Goal: Check status: Check status

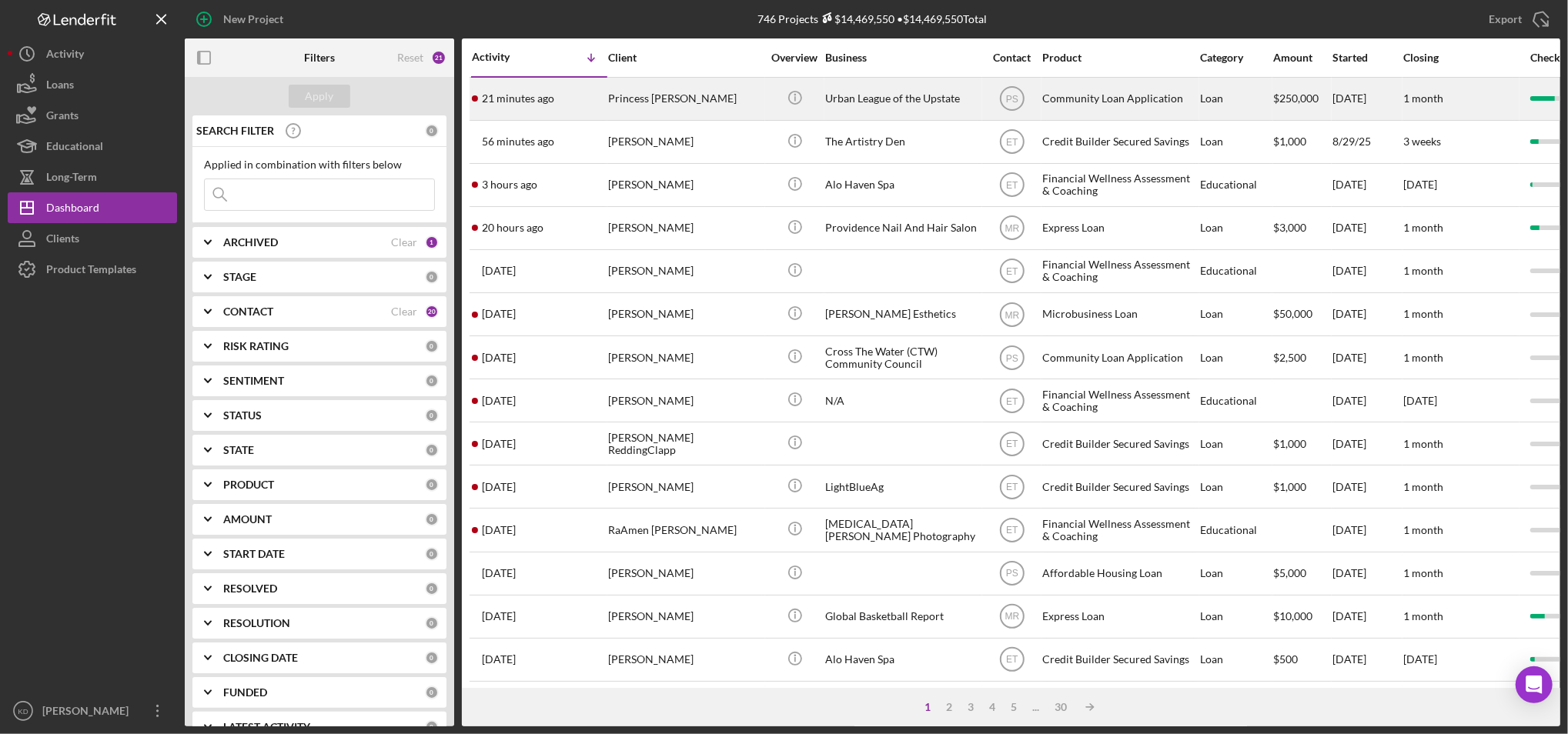
click at [878, 102] on div "Urban League of the Upstate" at bounding box center [902, 99] width 154 height 41
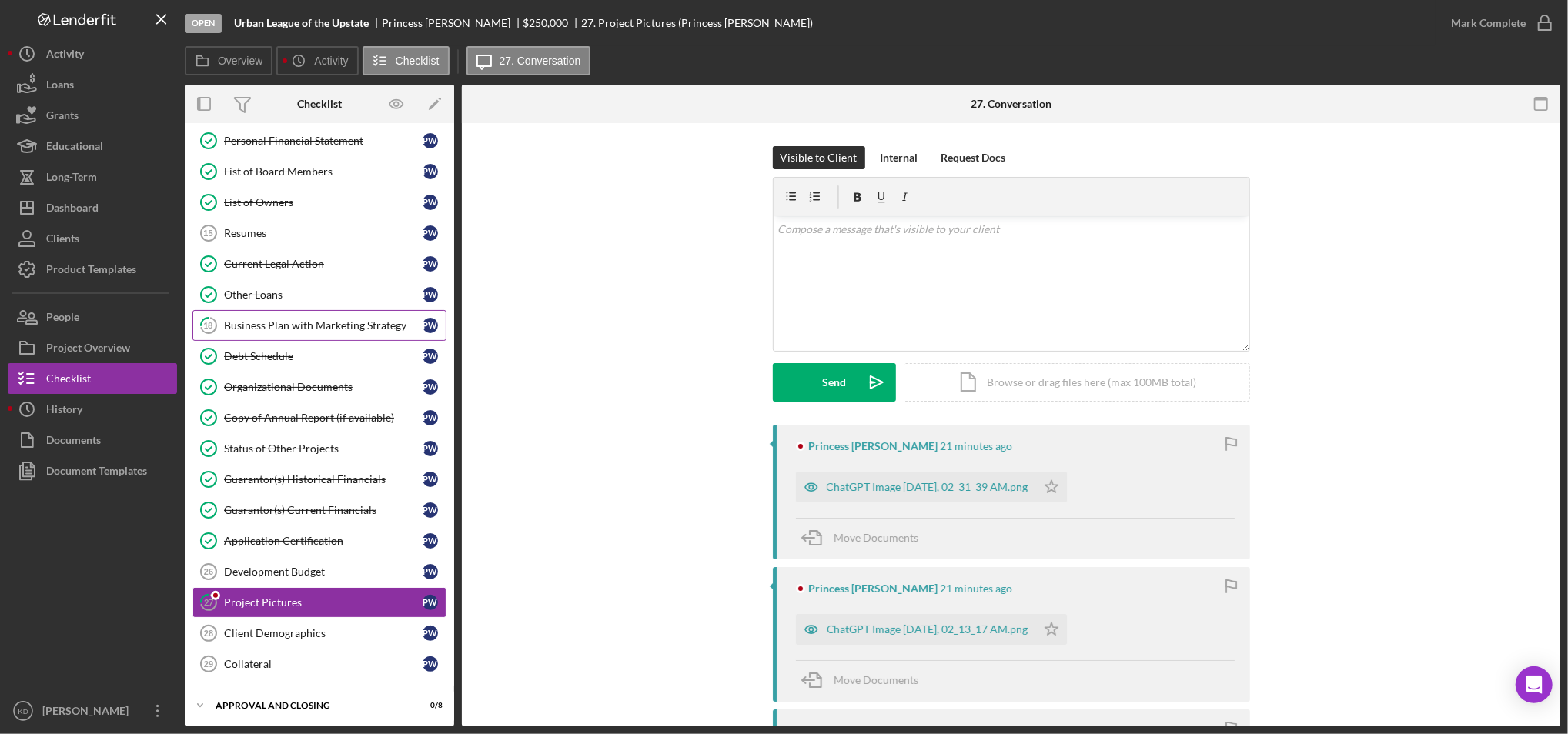
scroll to position [199, 0]
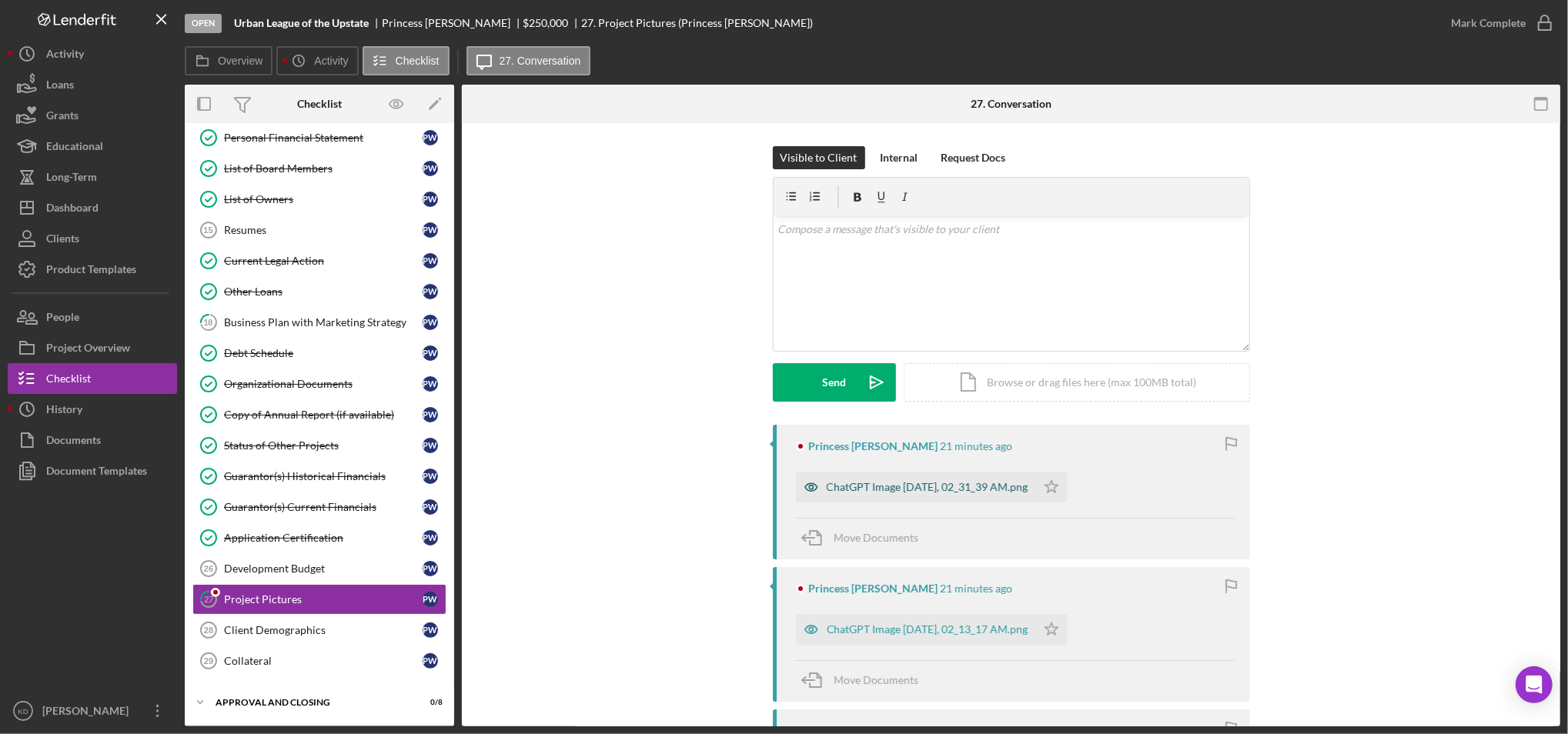
click at [901, 484] on div "ChatGPT Image Sep 1, 2025, 02_31_39 AM.png" at bounding box center [928, 487] width 202 height 13
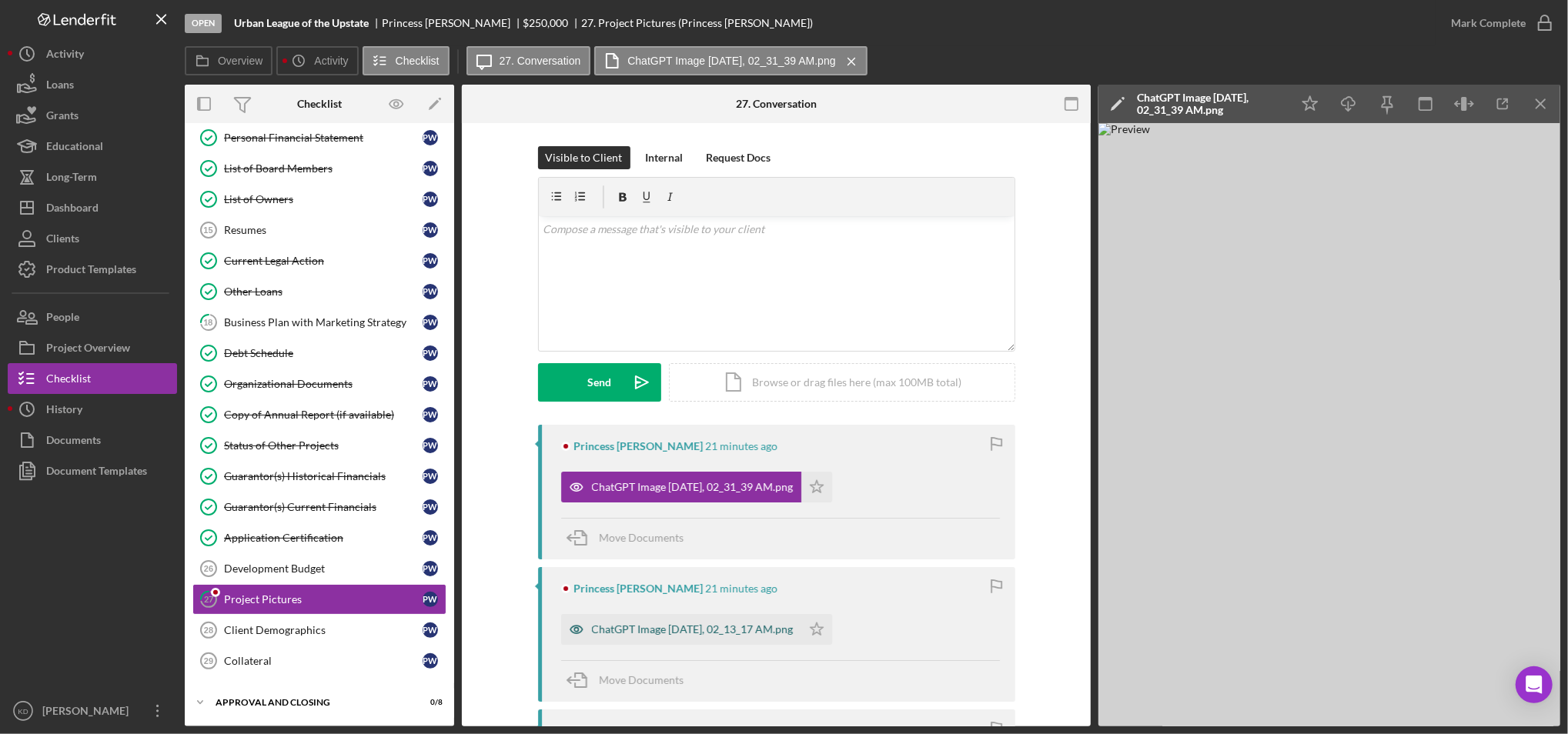
click at [721, 620] on div "ChatGPT Image Sep 1, 2025, 02_13_17 AM.png" at bounding box center [681, 629] width 240 height 31
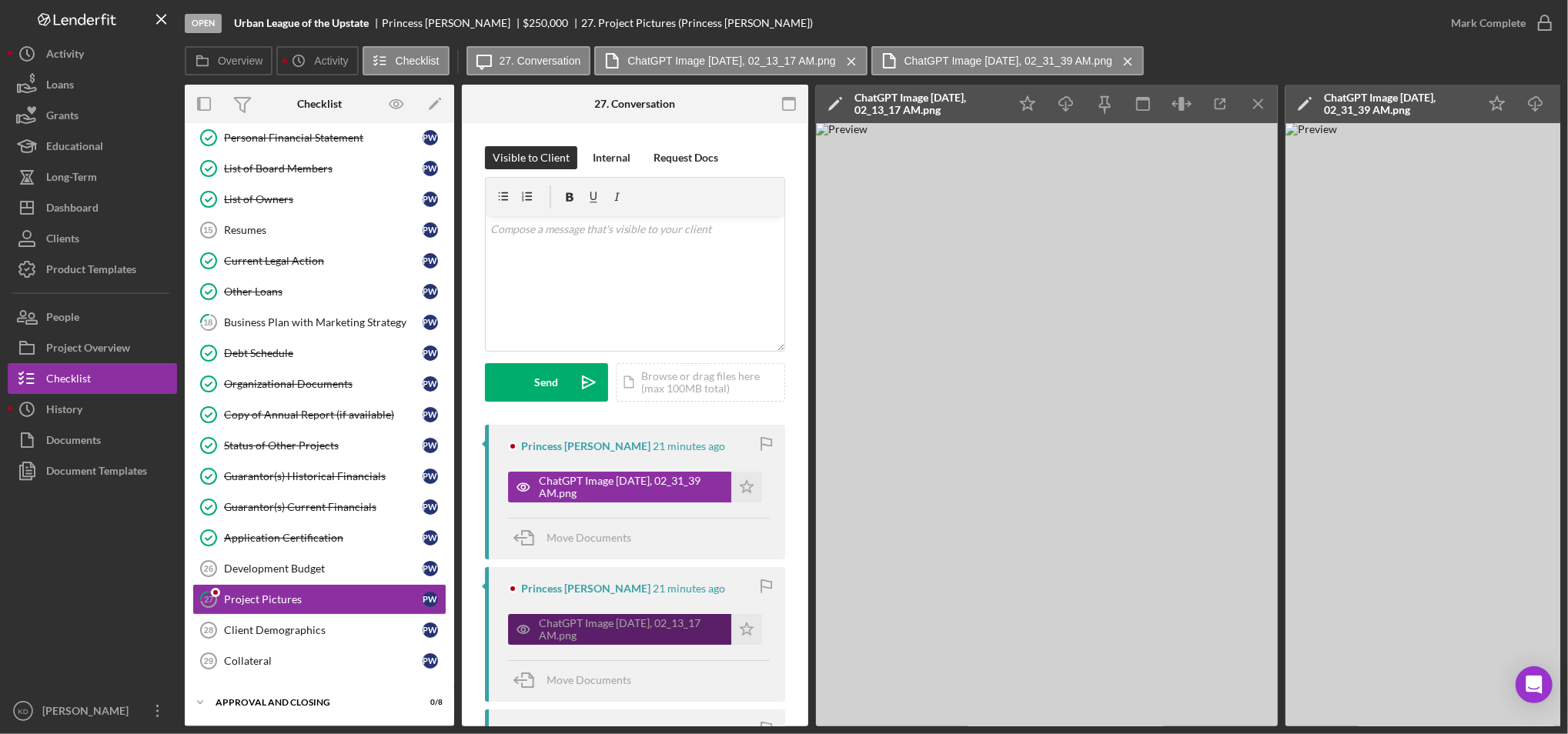
scroll to position [355, 0]
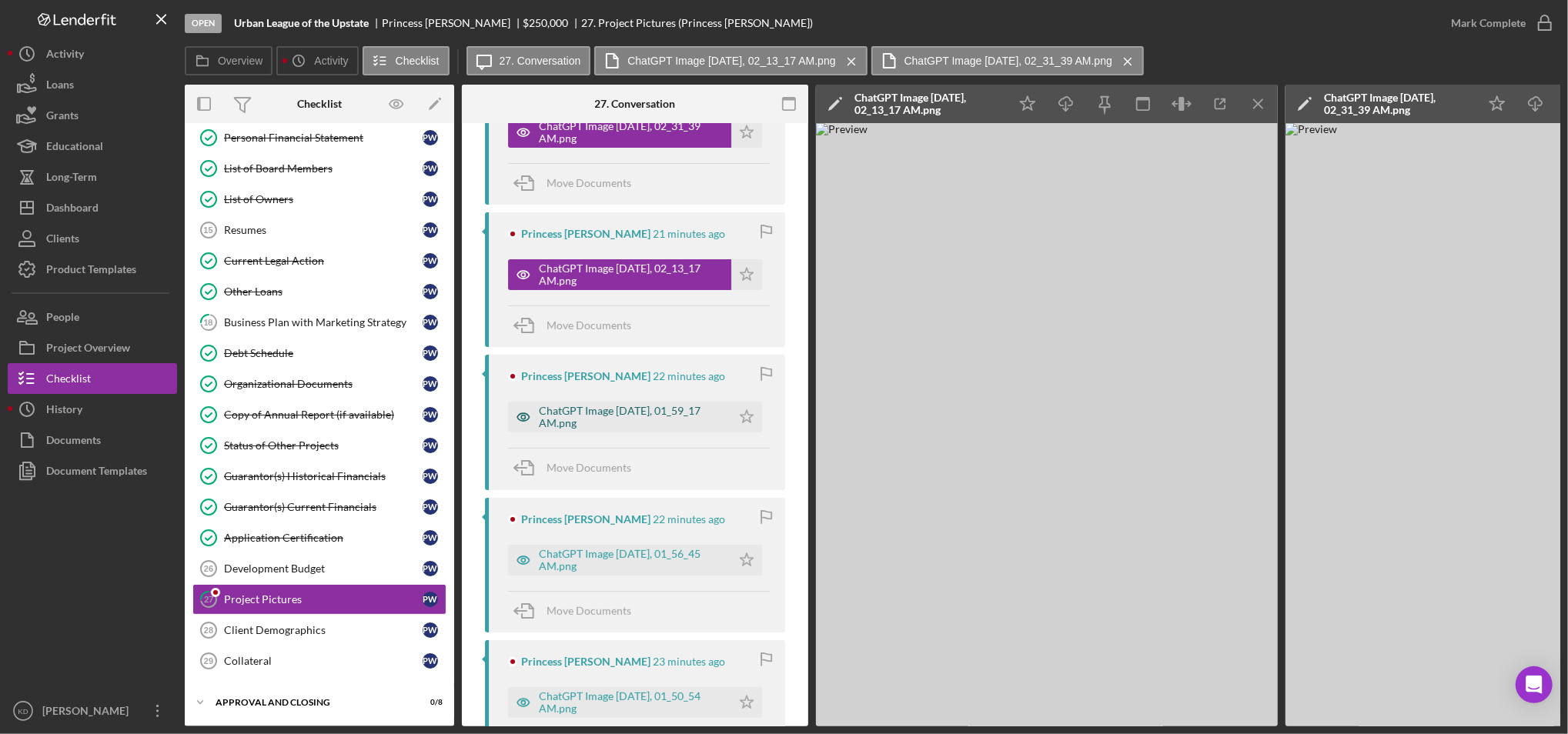
click at [634, 425] on div "ChatGPT Image Sep 1, 2025, 01_59_17 AM.png" at bounding box center [631, 416] width 185 height 24
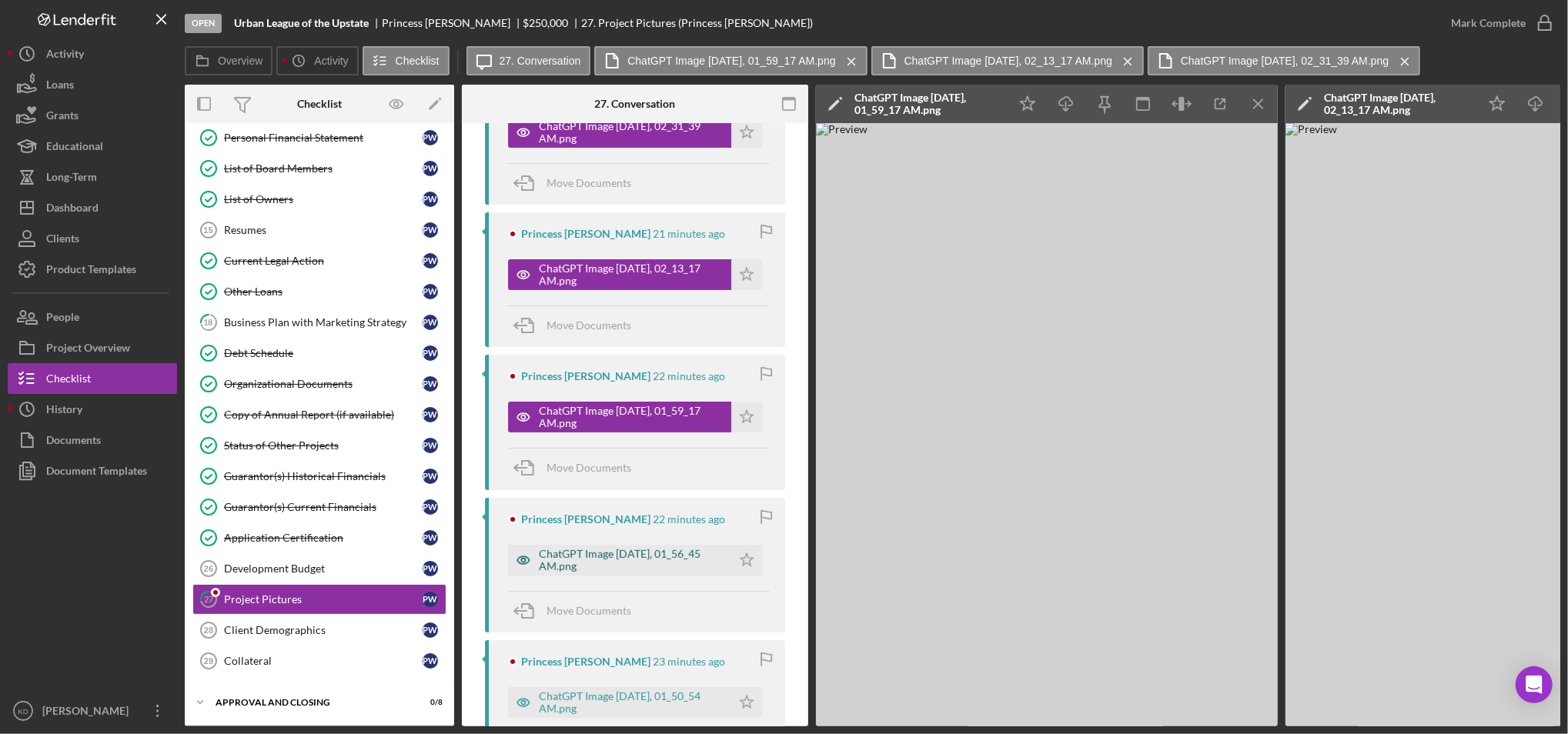
click at [628, 554] on div "ChatGPT Image Sep 1, 2025, 01_56_45 AM.png" at bounding box center [631, 560] width 185 height 24
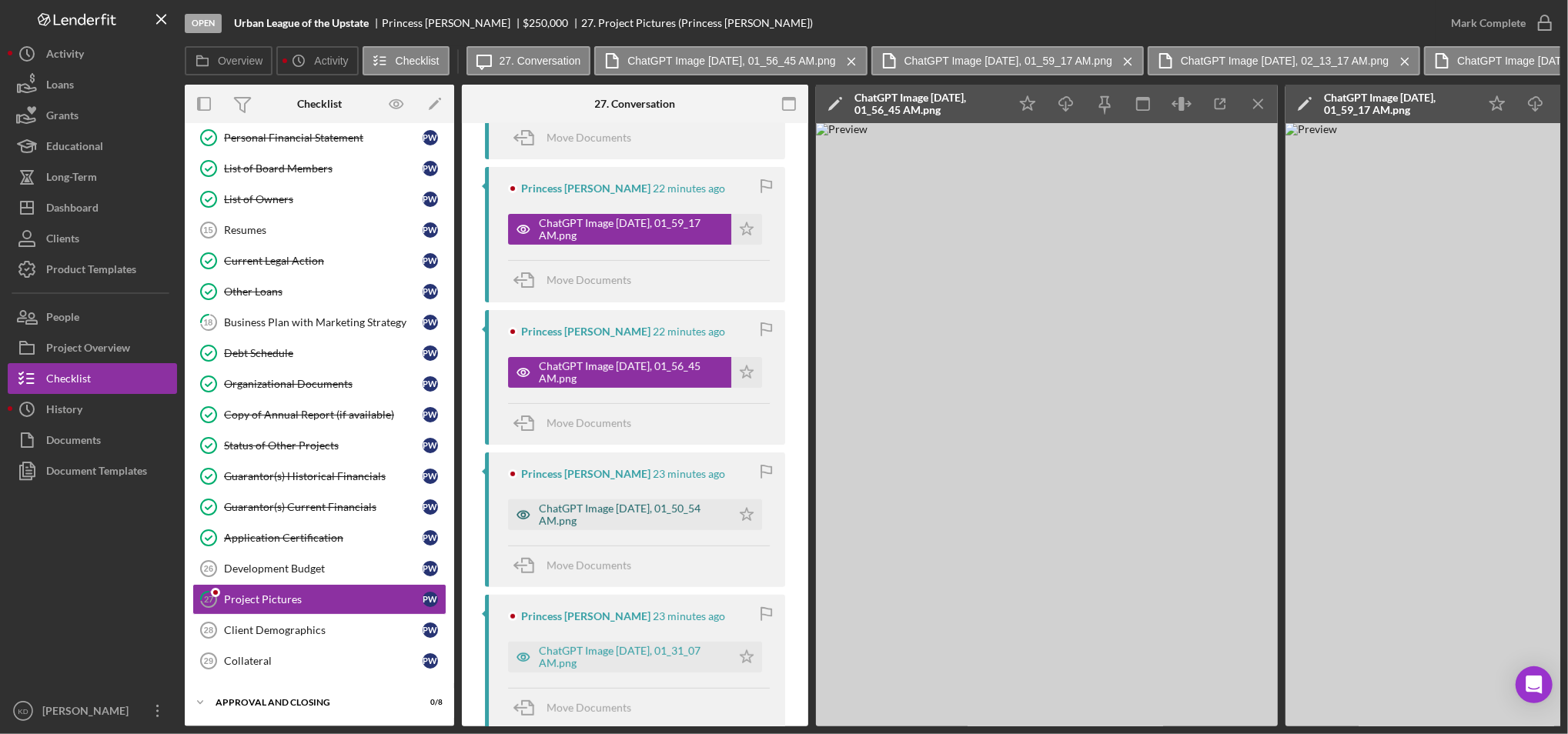
scroll to position [544, 0]
click at [594, 521] on div "ChatGPT Image Sep 1, 2025, 01_50_54 AM.png" at bounding box center [631, 512] width 185 height 24
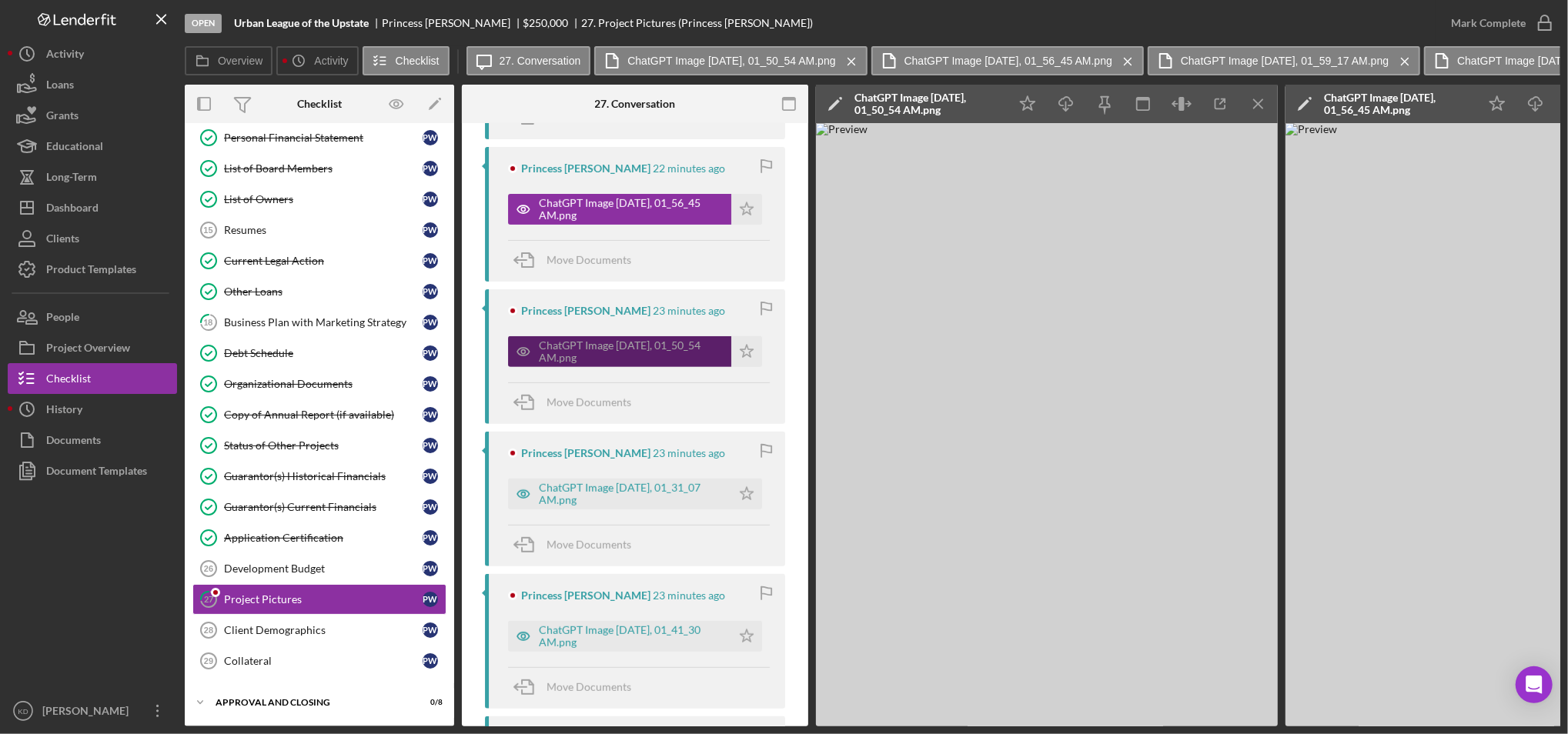
scroll to position [706, 0]
click at [600, 471] on div "ChatGPT Image Sep 1, 2025, 01_31_07 AM.png Icon/Star" at bounding box center [639, 489] width 262 height 39
click at [609, 494] on div "ChatGPT Image Sep 1, 2025, 01_31_07 AM.png" at bounding box center [631, 493] width 185 height 24
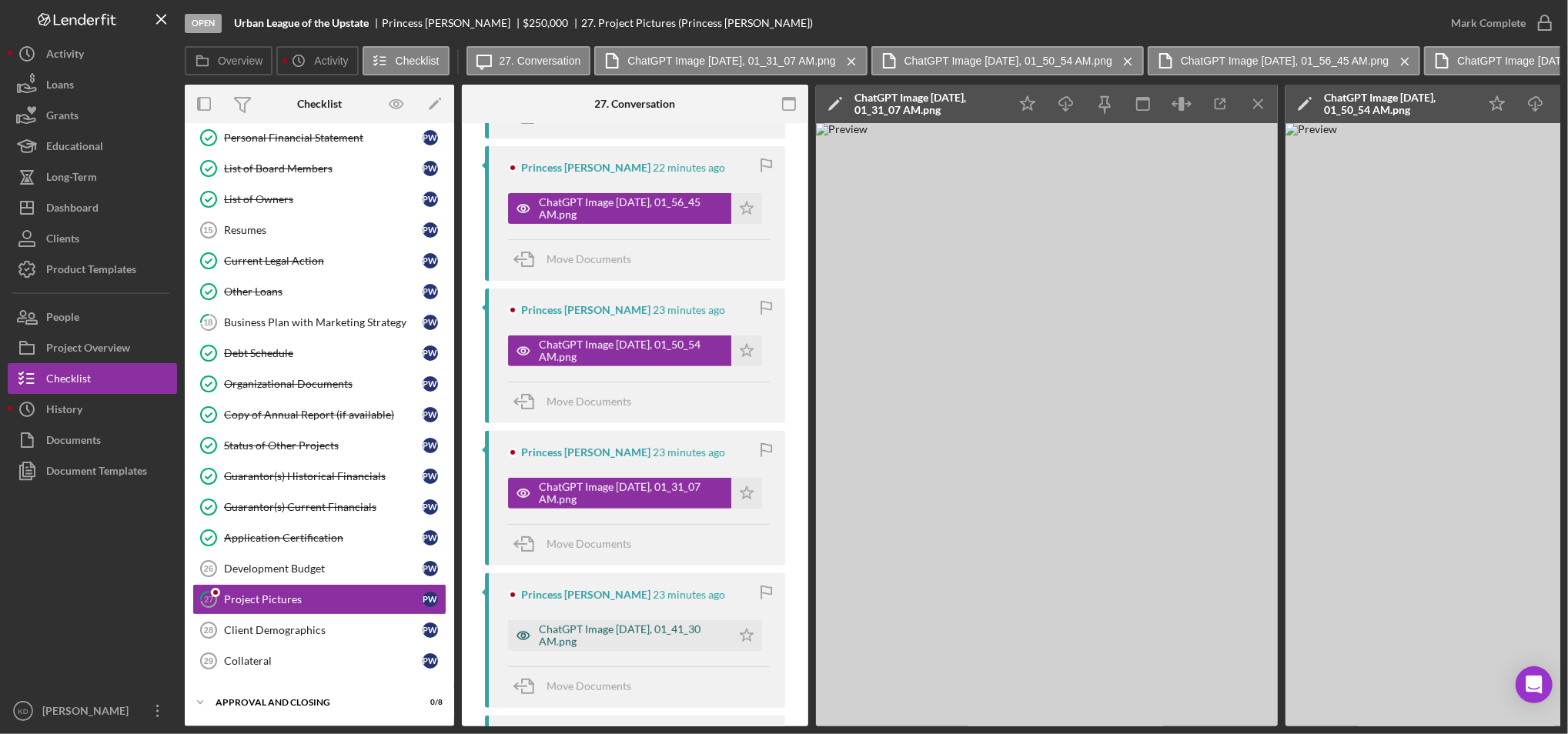
click at [598, 630] on div "ChatGPT Image Sep 1, 2025, 01_41_30 AM.png" at bounding box center [631, 635] width 185 height 24
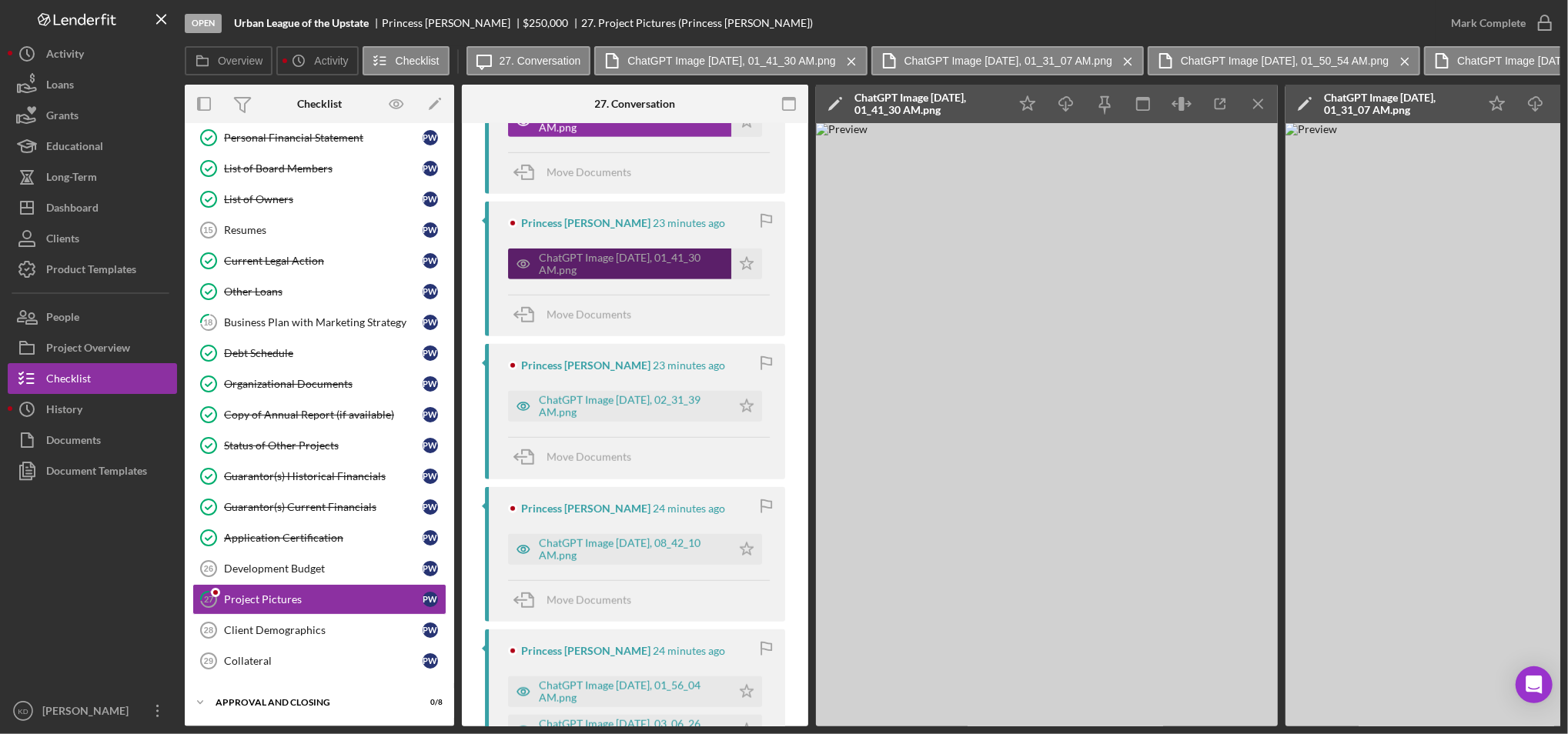
scroll to position [1105, 0]
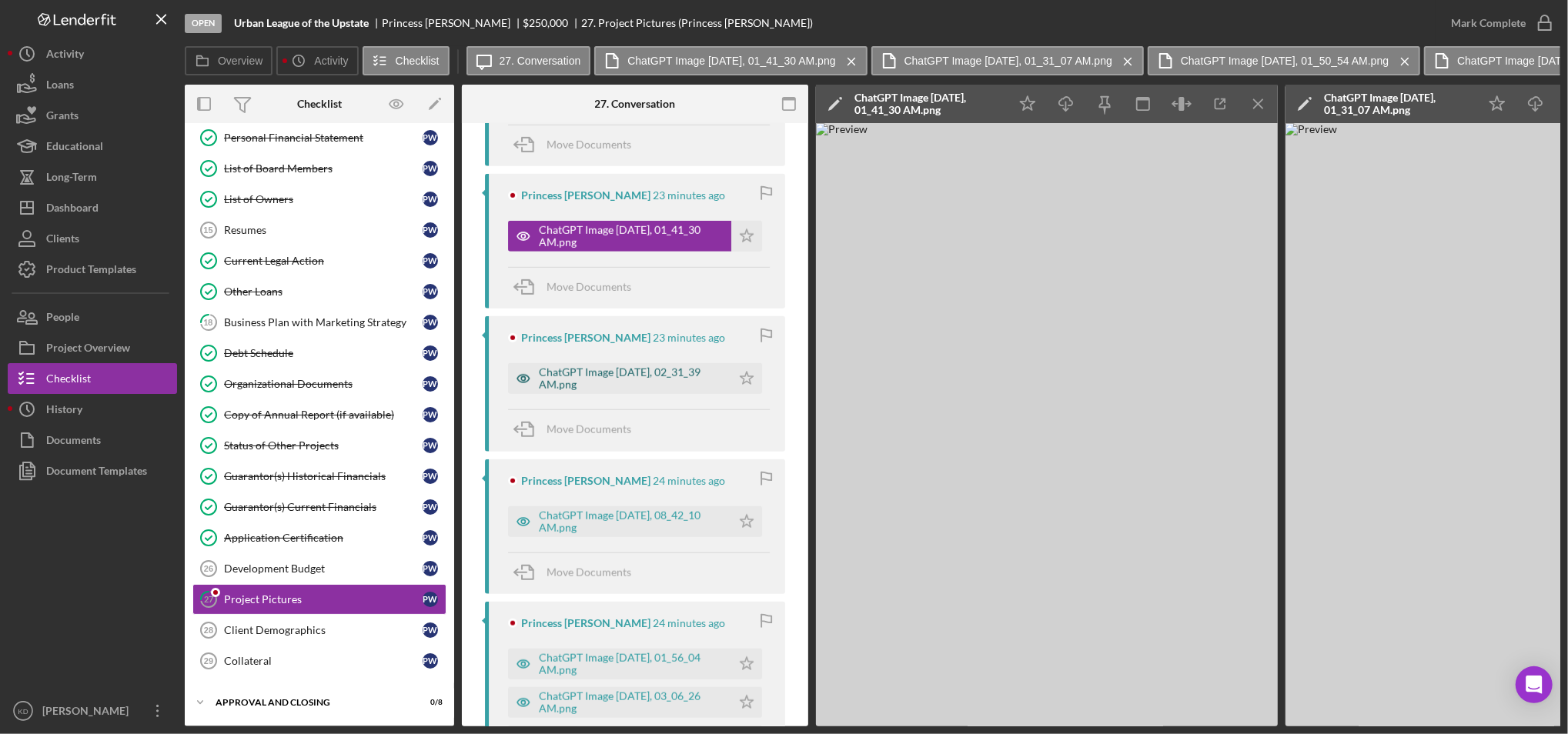
click at [588, 384] on div "ChatGPT Image Sep 1, 2025, 02_31_39 AM.png" at bounding box center [631, 378] width 185 height 24
click at [625, 523] on div "ChatGPT Image Sep 4, 2025, 08_42_10 AM.png" at bounding box center [631, 521] width 185 height 24
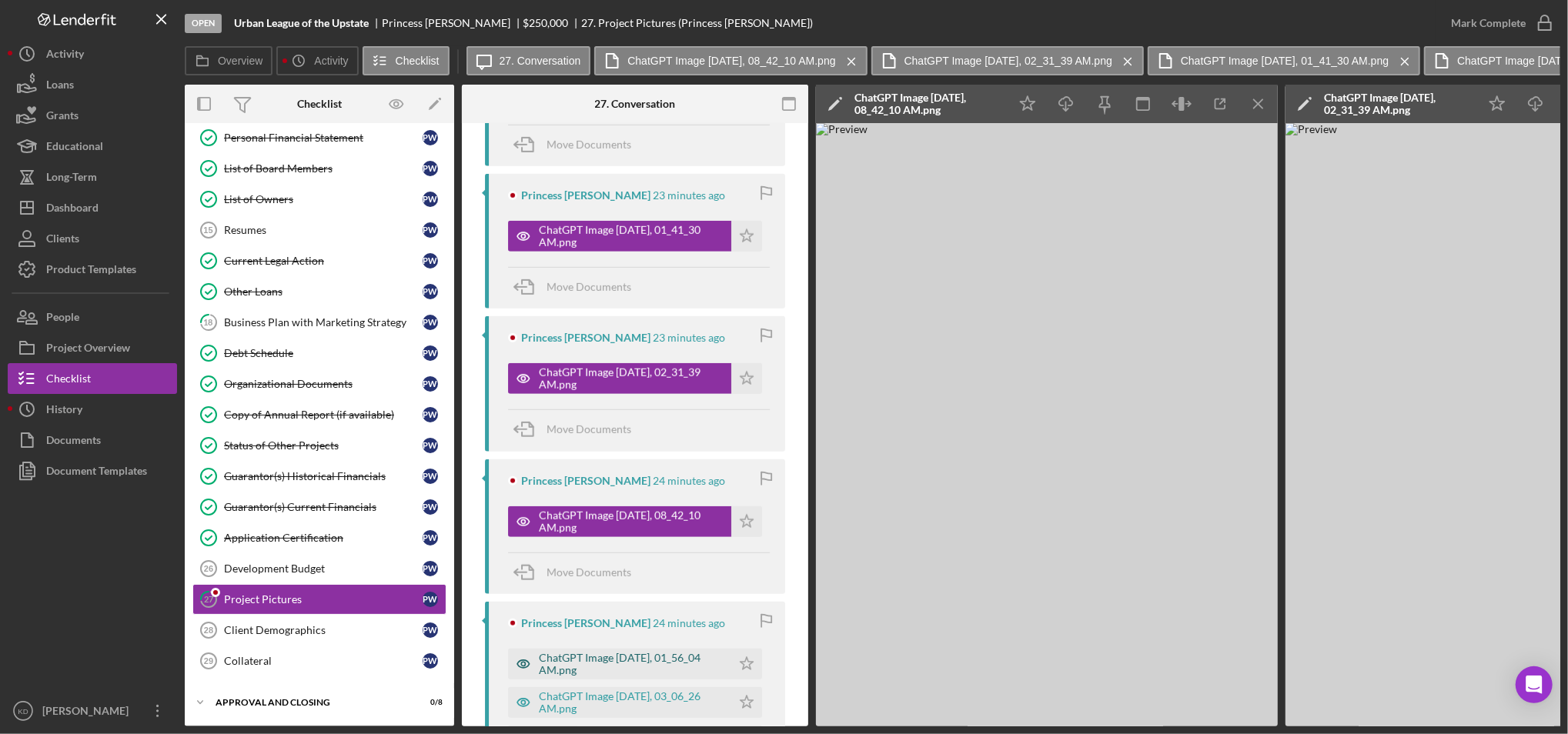
click at [621, 659] on div "ChatGPT Image Sep 1, 2025, 01_56_04 AM.png" at bounding box center [631, 664] width 185 height 24
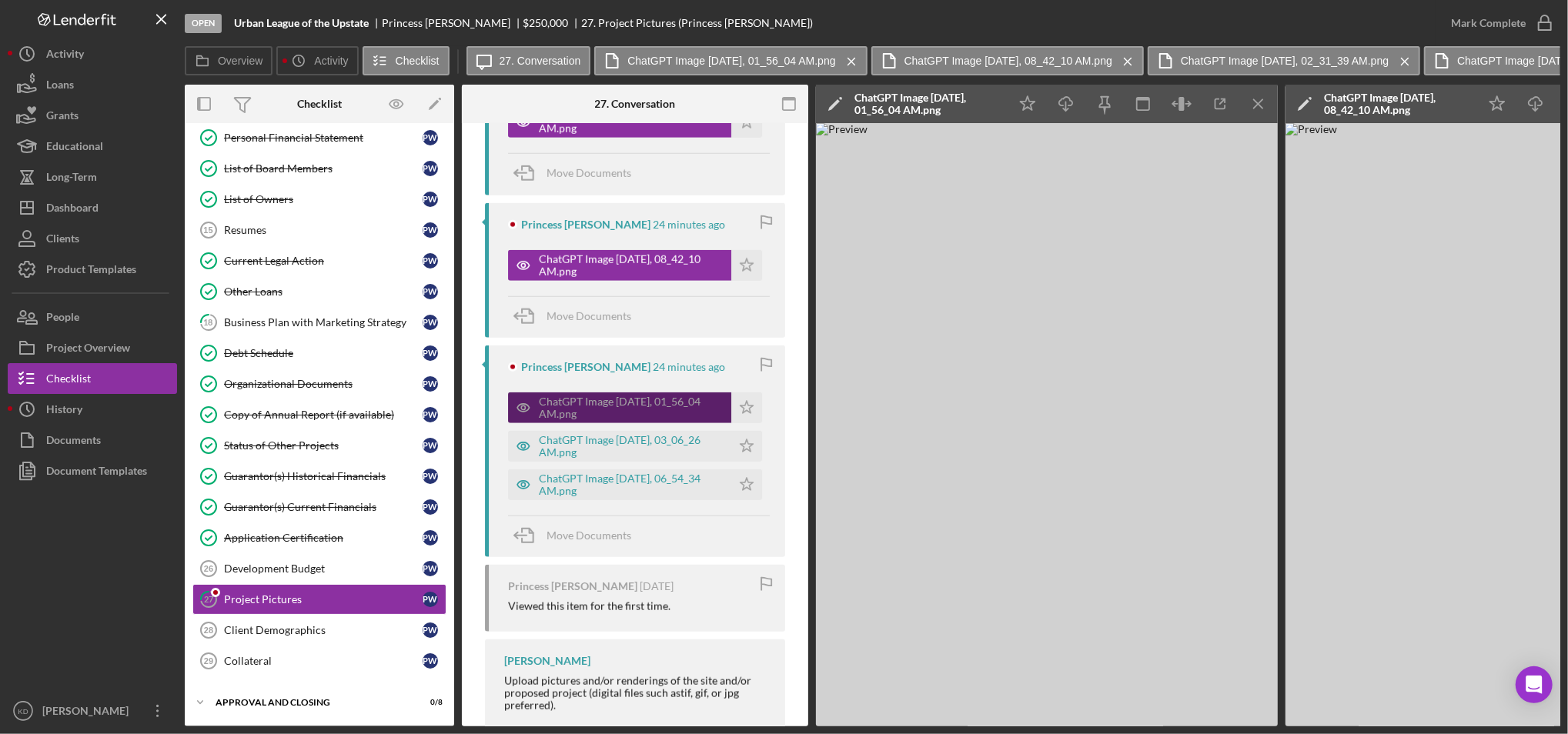
scroll to position [1362, 0]
click at [588, 433] on div "ChatGPT Image Sep 1, 2025, 03_06_26 AM.png" at bounding box center [619, 445] width 223 height 31
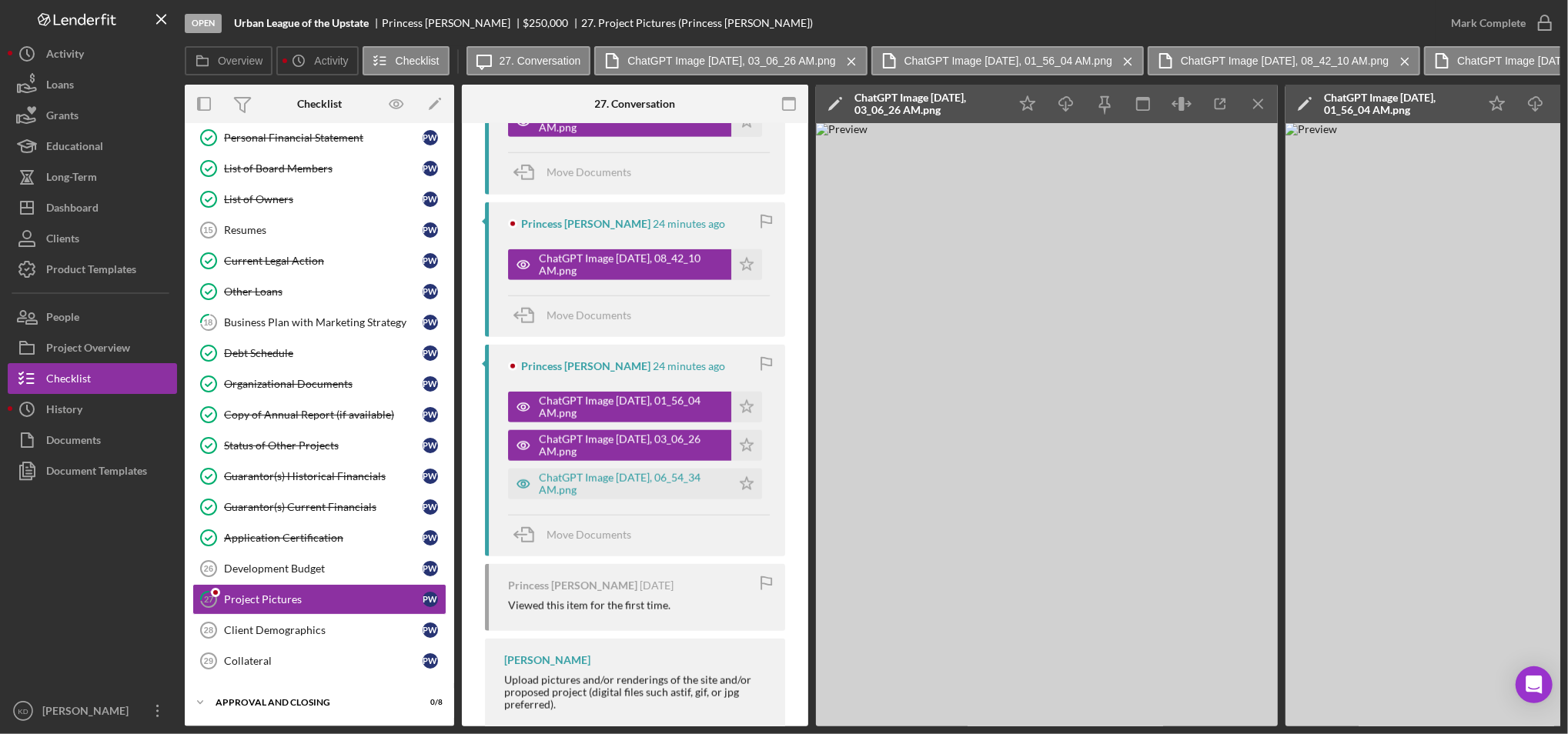
click at [621, 505] on div "Princess Wilson 24 minutes ago ChatGPT Image Sep 1, 2025, 01_56_04 AM.png Icon/…" at bounding box center [635, 450] width 301 height 211
click at [599, 486] on div "ChatGPT Image Sep 1, 2025, 06_54_34 AM.png" at bounding box center [631, 483] width 185 height 24
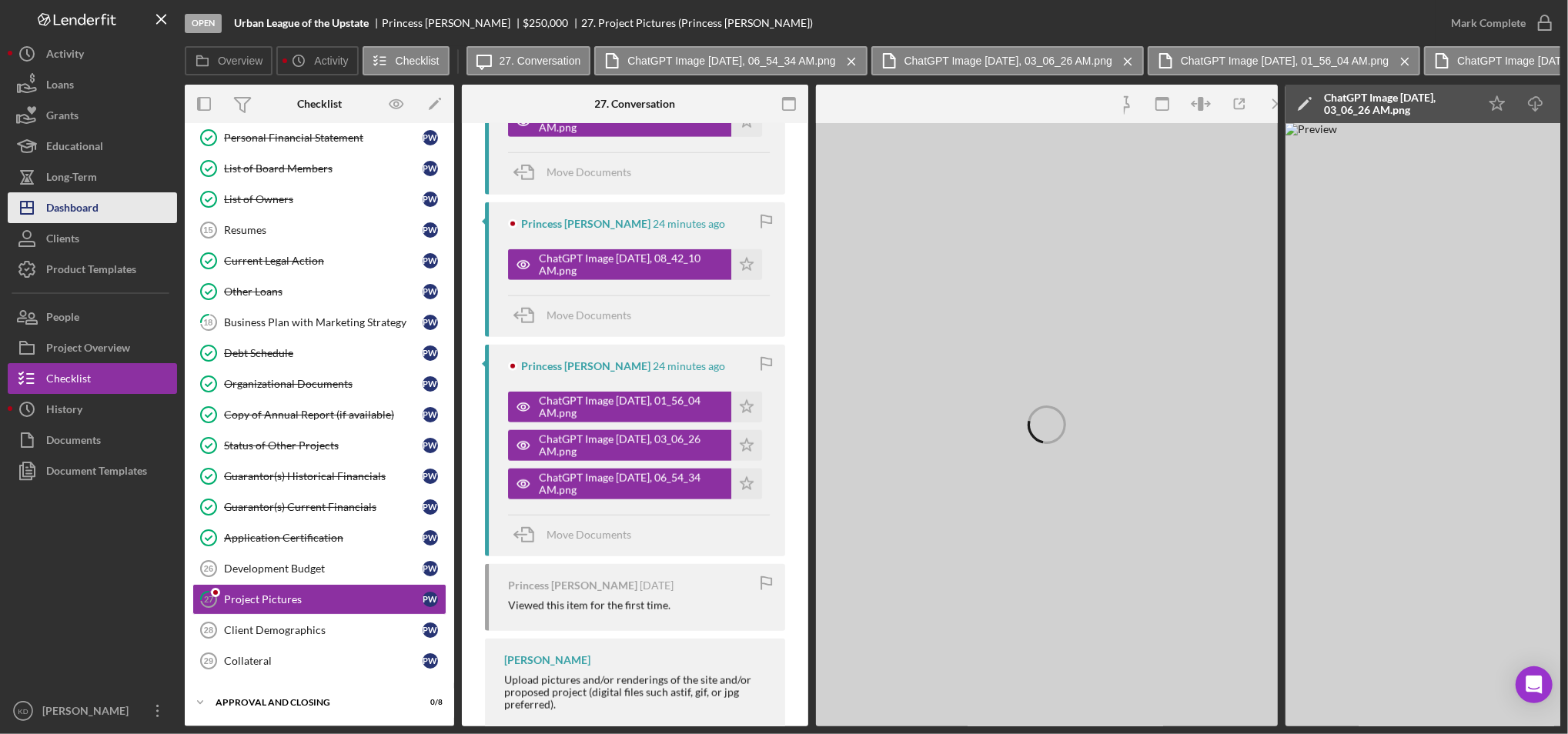
click at [67, 201] on div "Dashboard" at bounding box center [73, 210] width 52 height 35
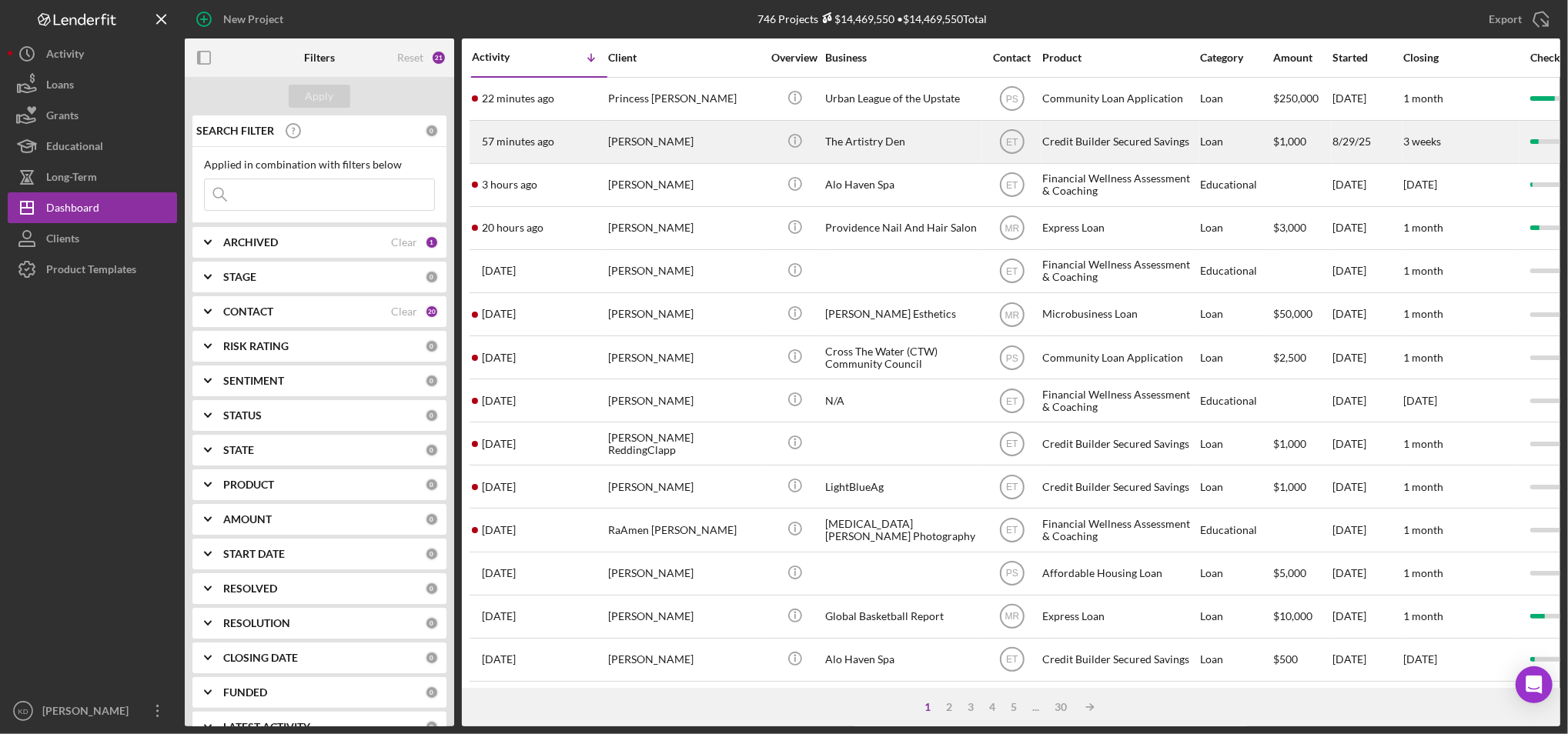
click at [873, 141] on div "The Artistry Den" at bounding box center [902, 142] width 154 height 41
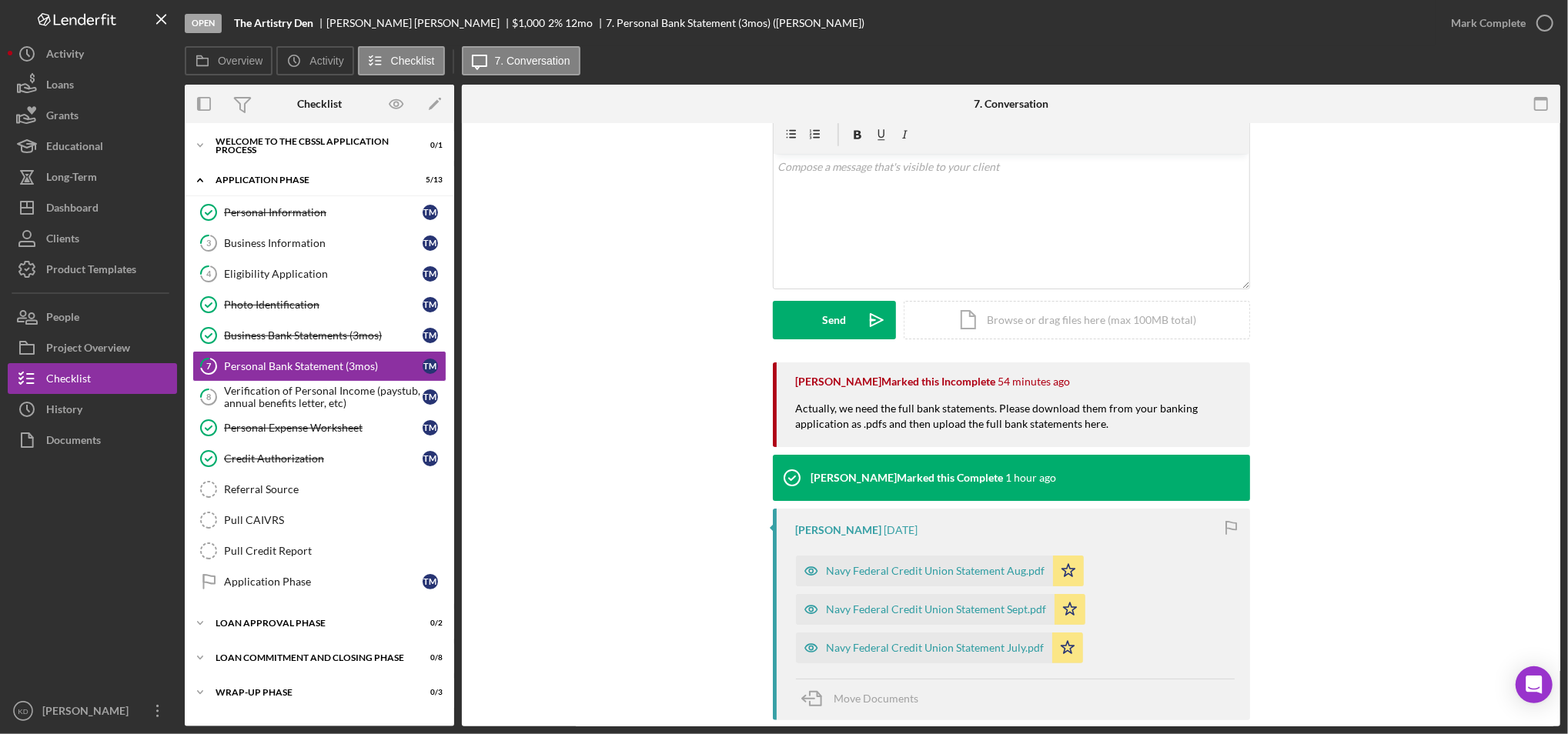
scroll to position [64, 0]
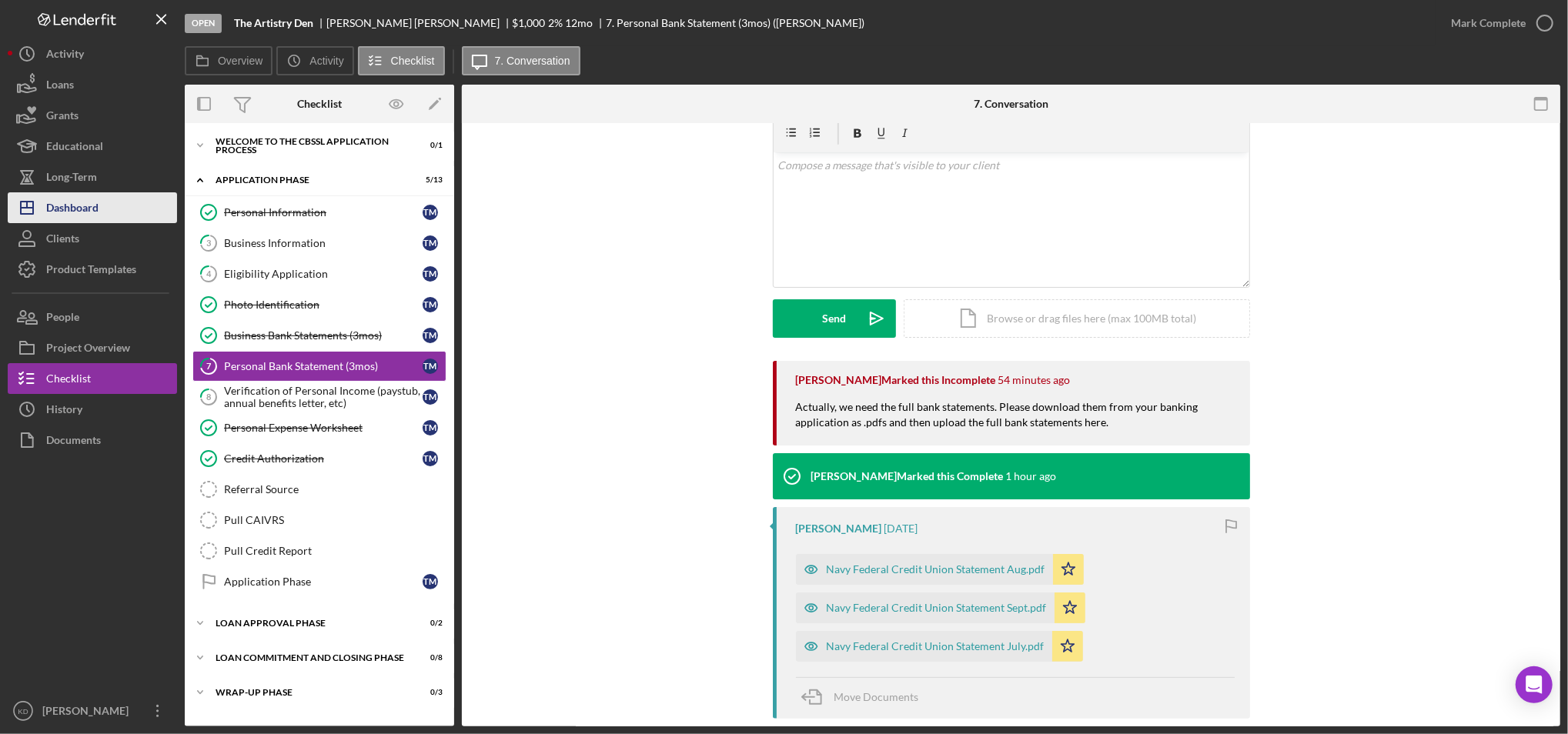
click at [82, 203] on div "Dashboard" at bounding box center [73, 210] width 52 height 35
